Goal: Communication & Community: Connect with others

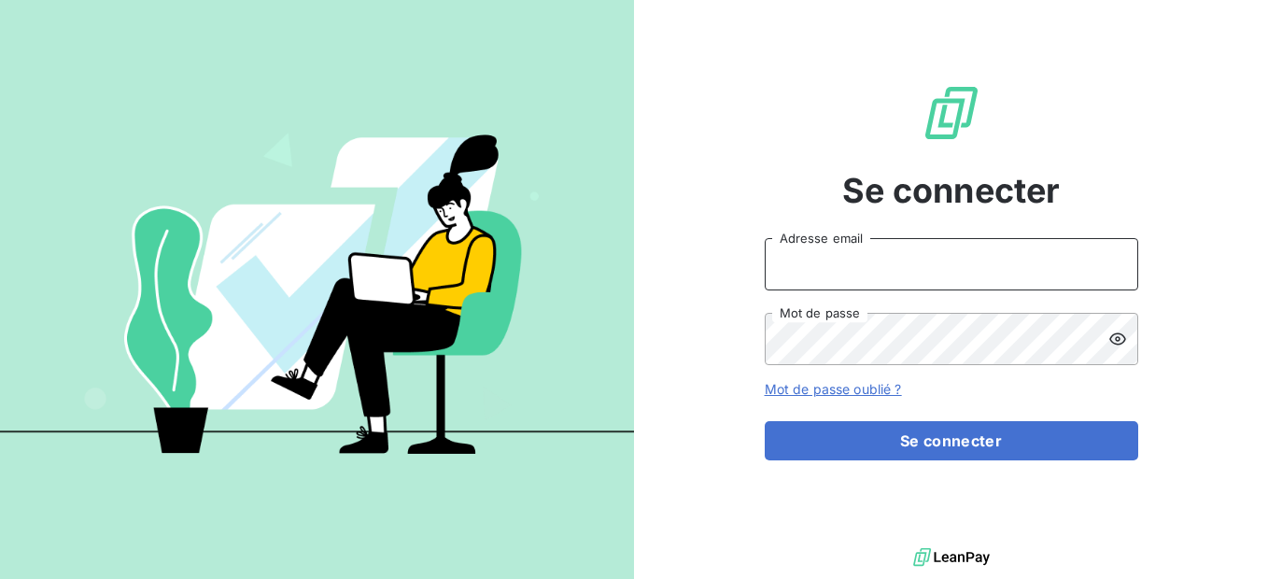
click at [834, 252] on input "Adresse email" at bounding box center [950, 264] width 373 height 52
type input "[PERSON_NAME][EMAIL_ADDRESS][DOMAIN_NAME]"
click at [1111, 335] on icon at bounding box center [1117, 338] width 19 height 19
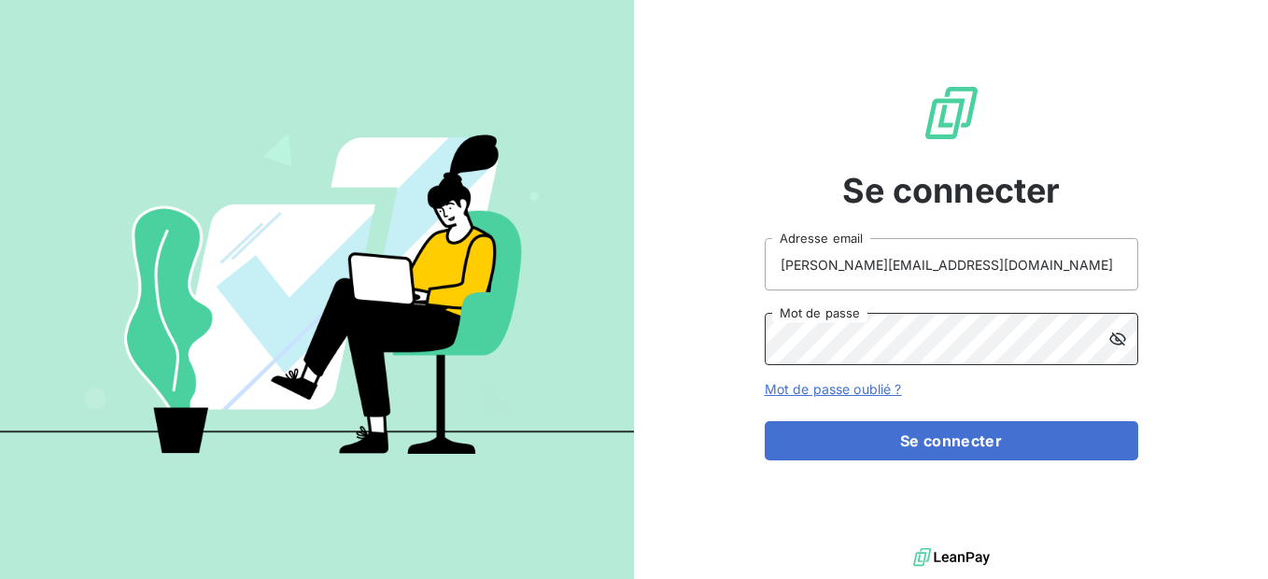
click at [764, 421] on button "Se connecter" at bounding box center [950, 440] width 373 height 39
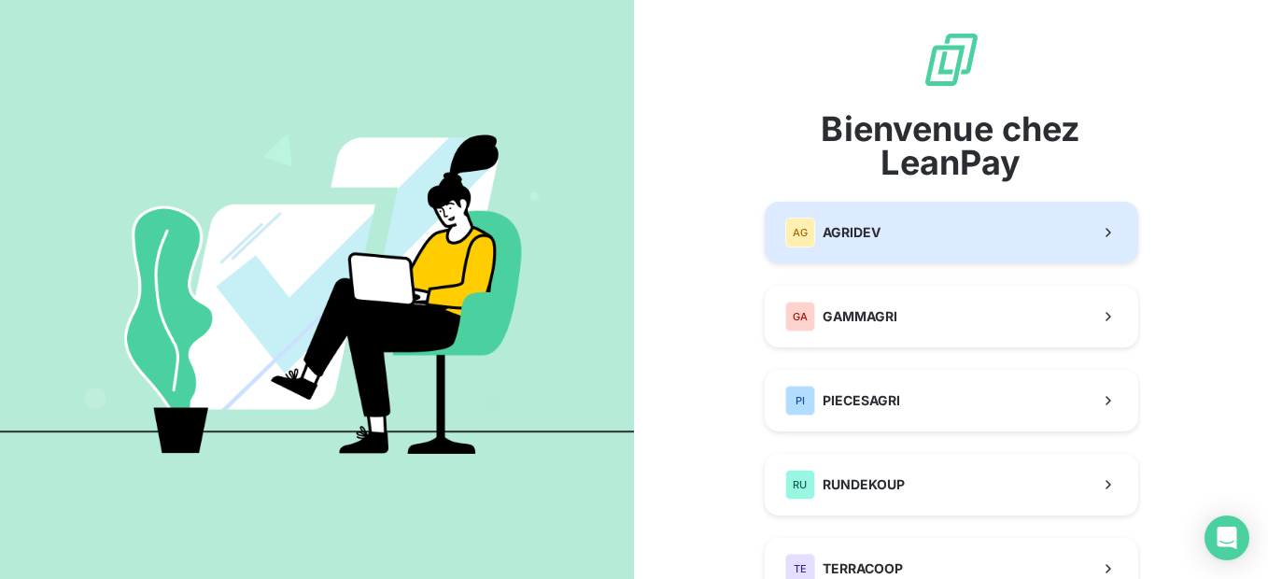
click at [879, 238] on button "AG AGRIDEV" at bounding box center [950, 233] width 373 height 62
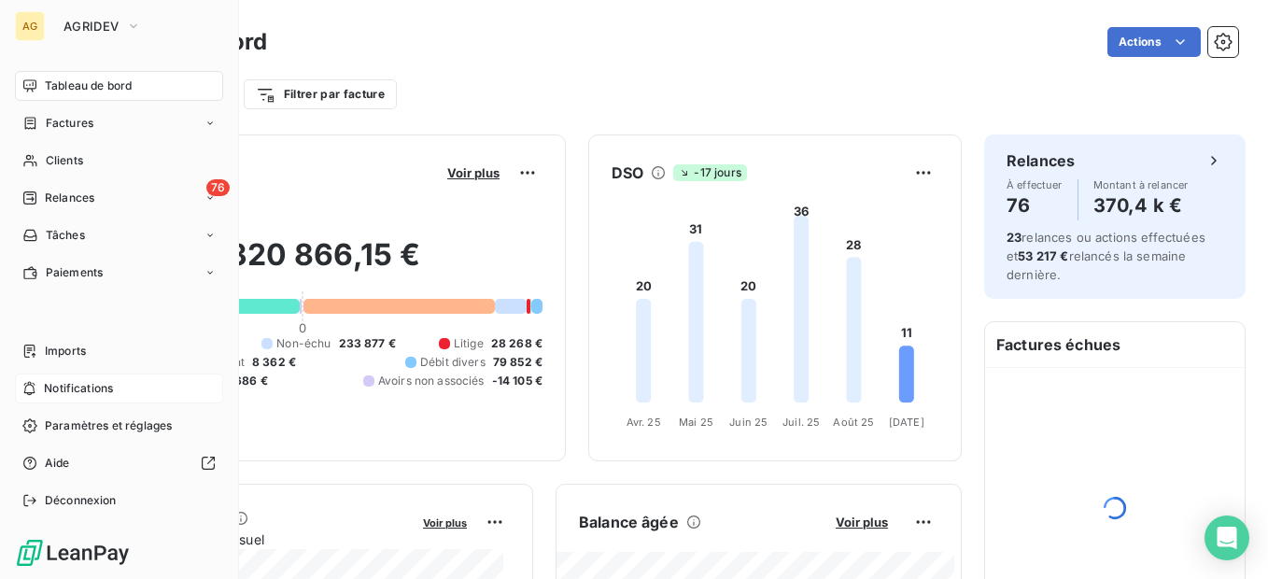
click at [33, 389] on icon at bounding box center [29, 388] width 14 height 15
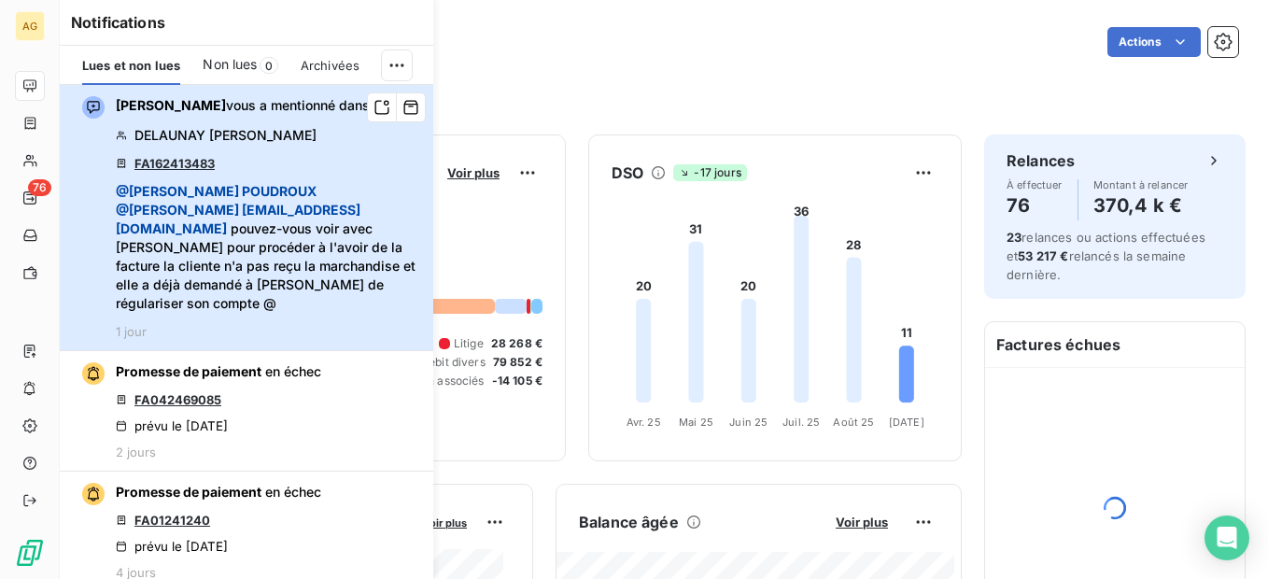
click at [340, 224] on span "@ [PERSON_NAME] @ jean-marie [EMAIL_ADDRESS][DOMAIN_NAME] pouvez-vous voir avec…" at bounding box center [269, 247] width 306 height 131
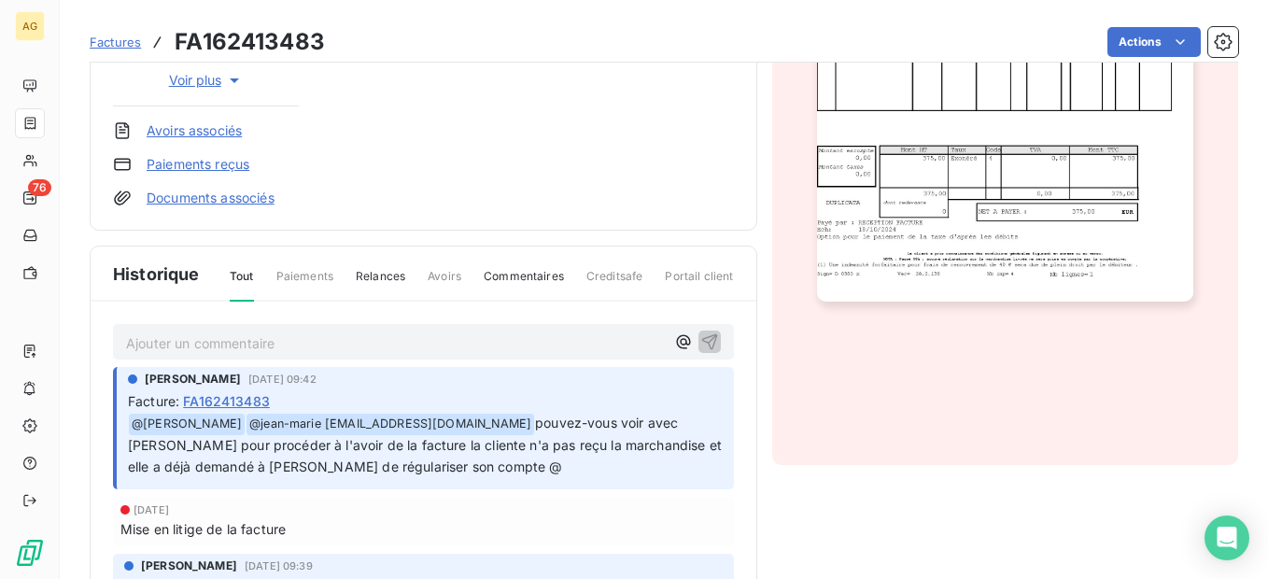
scroll to position [561, 0]
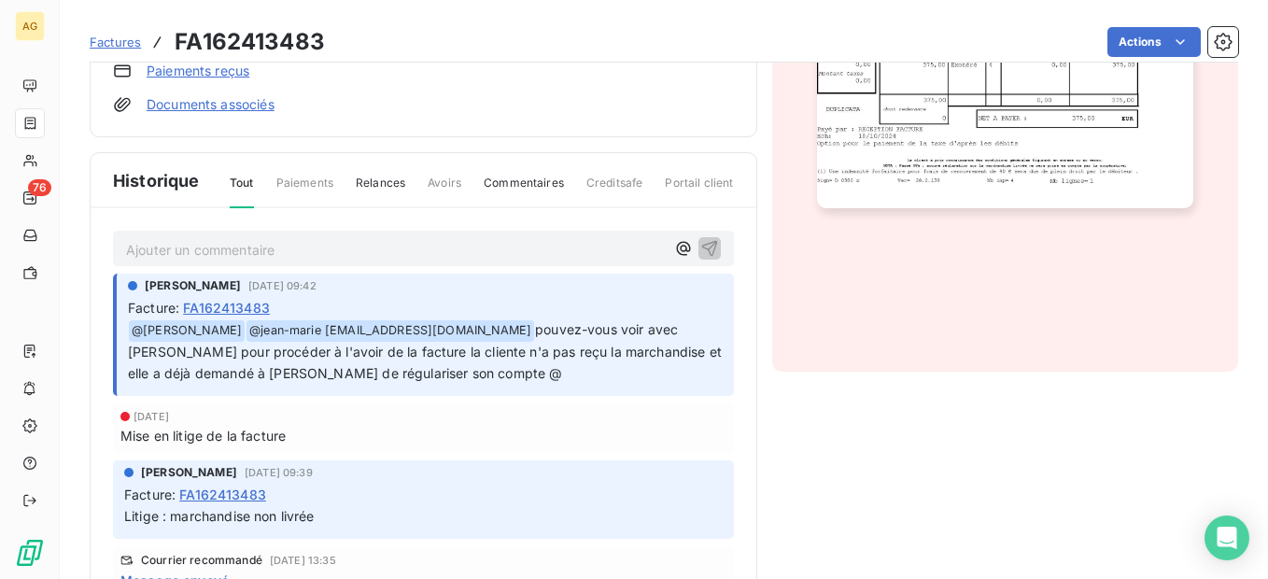
click at [383, 248] on p "Ajouter un commentaire ﻿" at bounding box center [395, 249] width 539 height 23
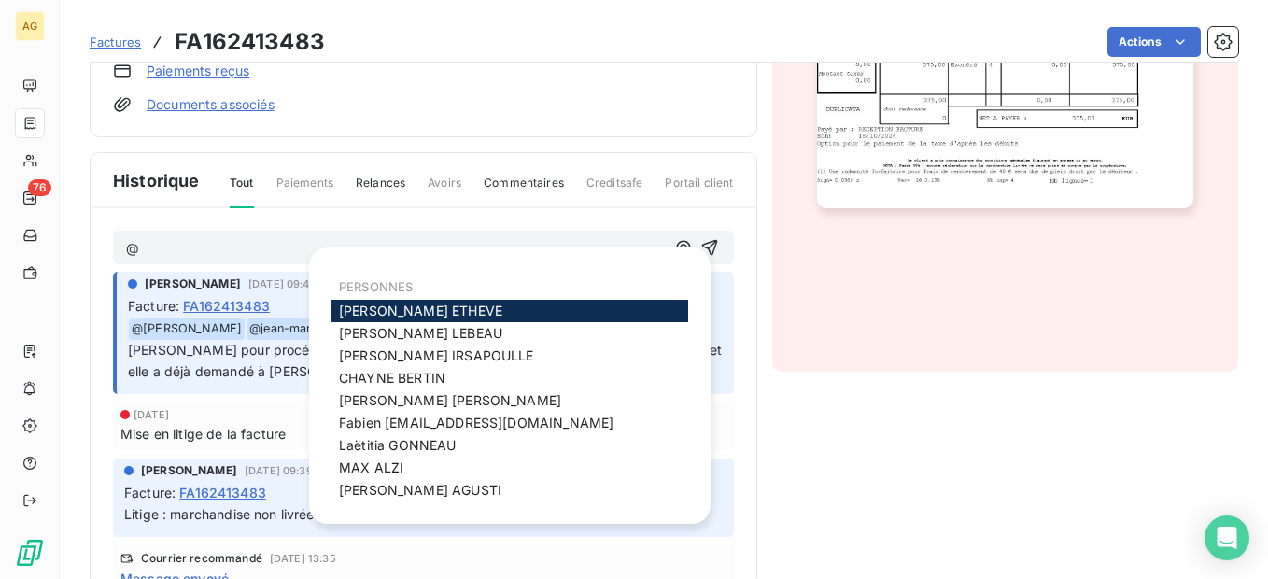
click at [398, 306] on span "[PERSON_NAME]" at bounding box center [420, 310] width 163 height 16
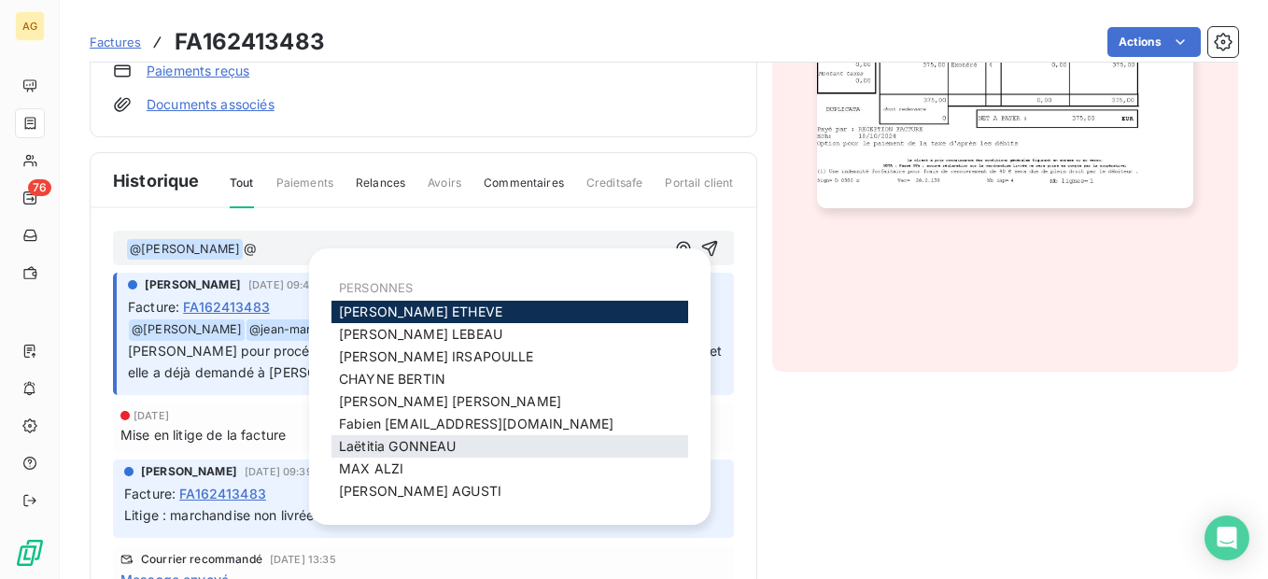
scroll to position [116, 0]
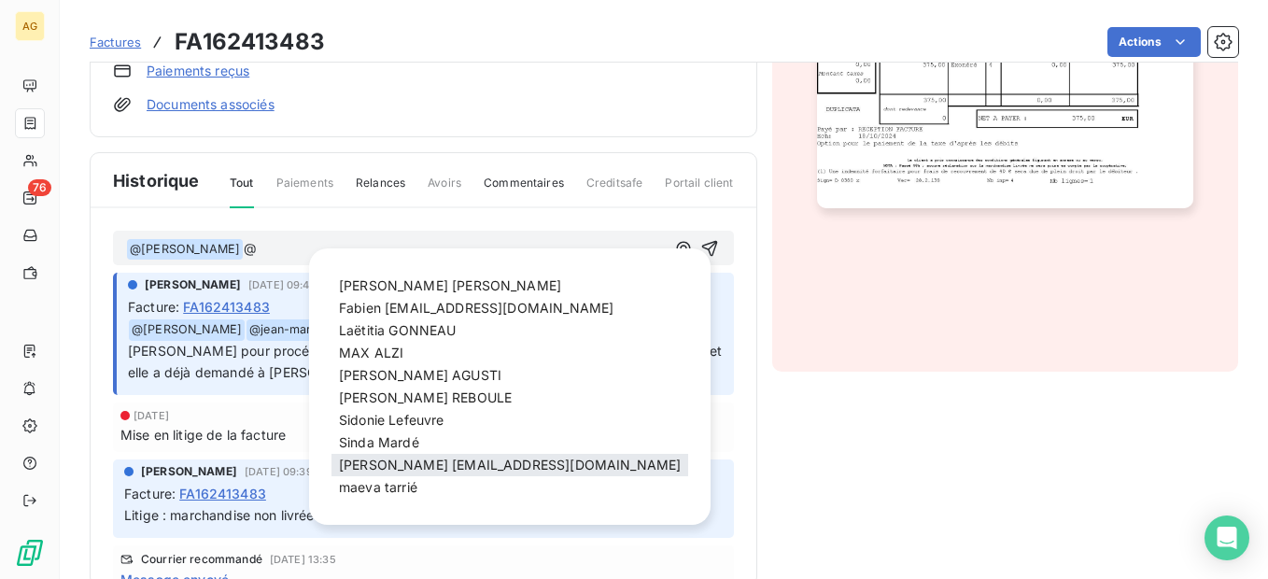
click at [427, 461] on span "jean-marie [EMAIL_ADDRESS][DOMAIN_NAME]" at bounding box center [510, 464] width 342 height 16
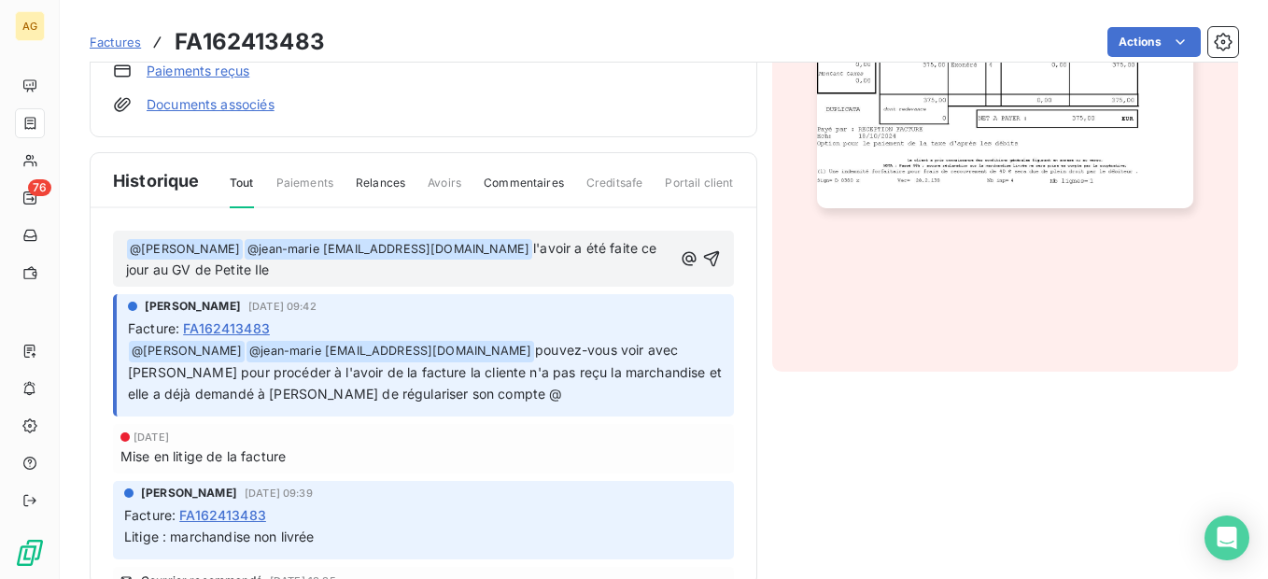
click at [442, 268] on p "﻿ @ [PERSON_NAME] ﻿ ﻿ @ jean-marie [EMAIL_ADDRESS][DOMAIN_NAME] [PERSON_NAME] l…" at bounding box center [399, 260] width 546 height 44
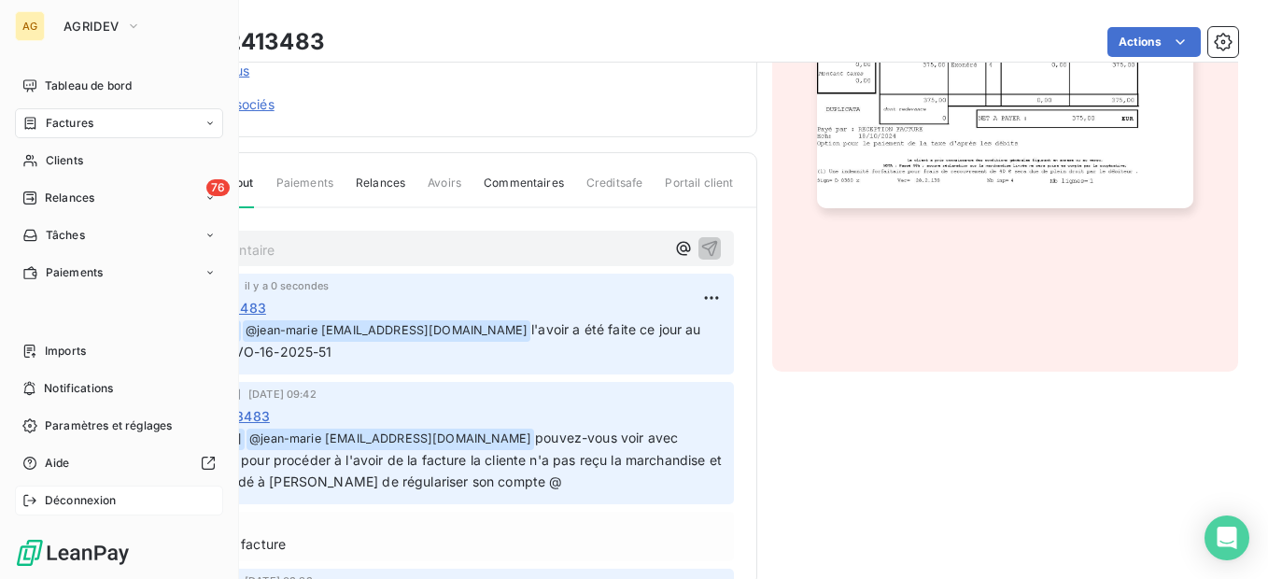
click at [36, 498] on icon at bounding box center [29, 500] width 15 height 15
